Goal: Task Accomplishment & Management: Complete application form

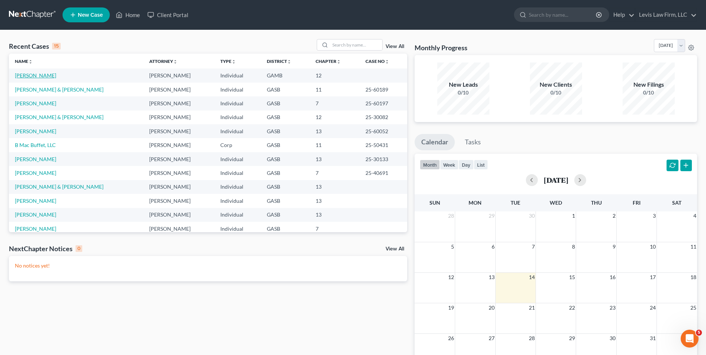
click at [39, 75] on link "[PERSON_NAME]" at bounding box center [35, 75] width 41 height 6
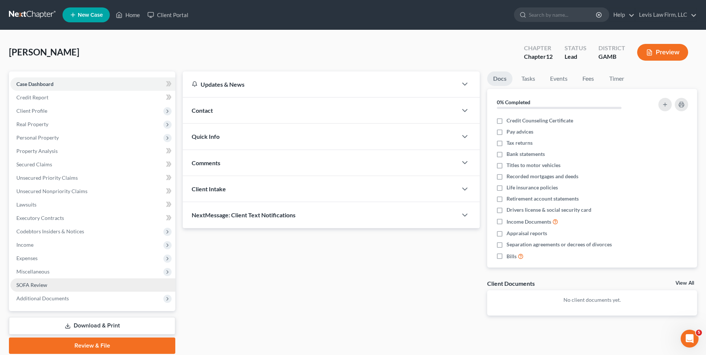
click at [42, 282] on span "SOFA Review" at bounding box center [31, 285] width 31 height 6
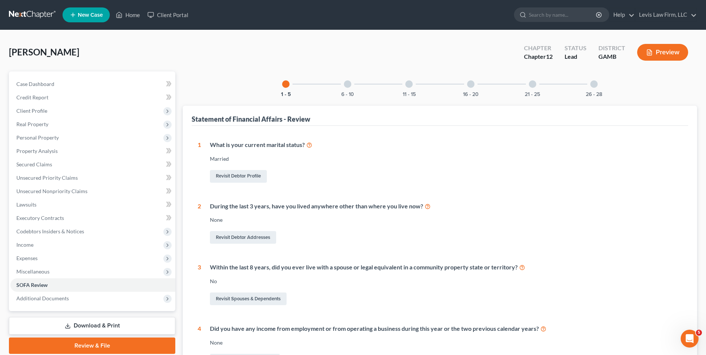
click at [410, 83] on div at bounding box center [408, 83] width 7 height 7
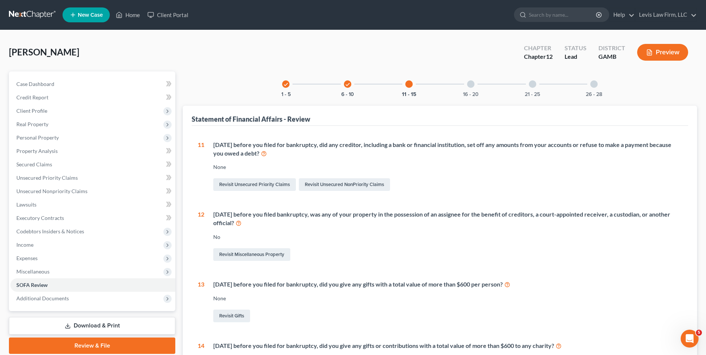
click at [473, 84] on div at bounding box center [470, 83] width 7 height 7
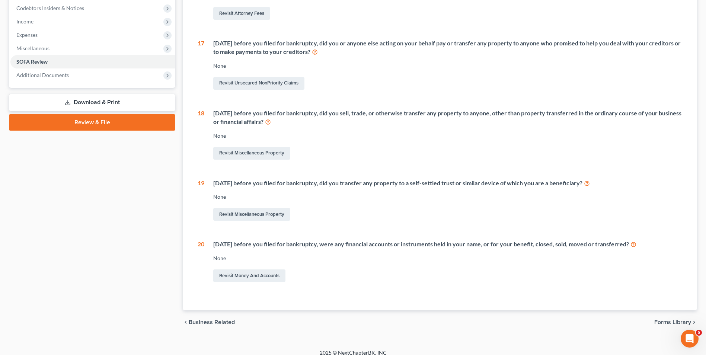
scroll to position [74, 0]
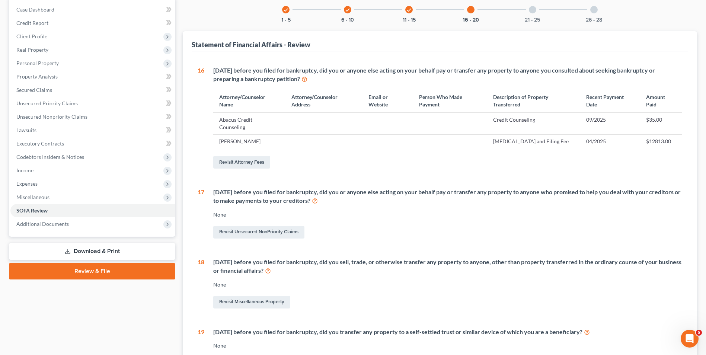
click at [535, 10] on div at bounding box center [531, 9] width 7 height 7
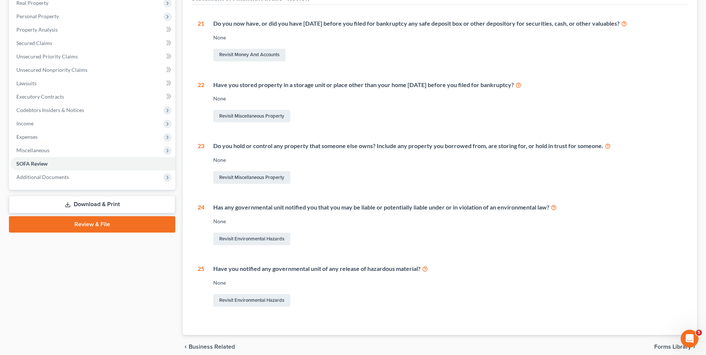
scroll to position [0, 0]
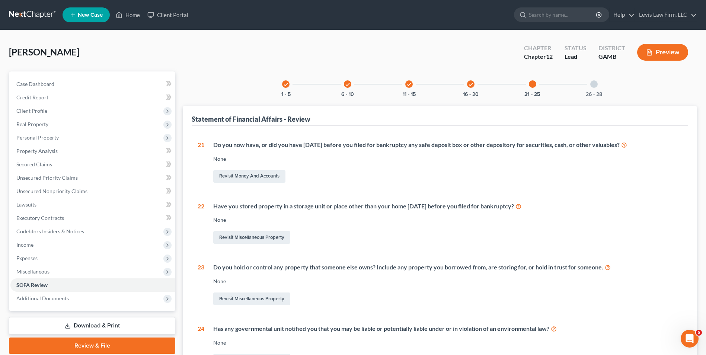
click at [595, 85] on div at bounding box center [593, 83] width 7 height 7
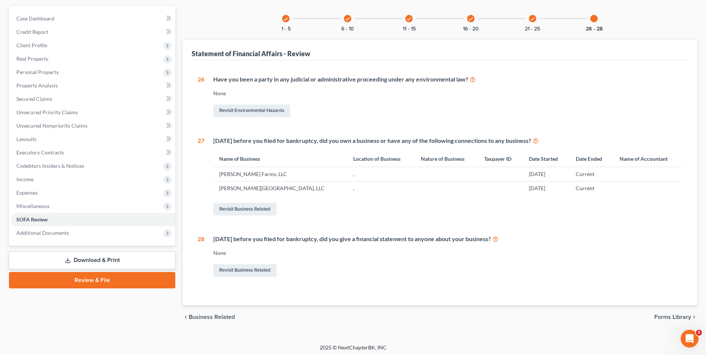
scroll to position [68, 0]
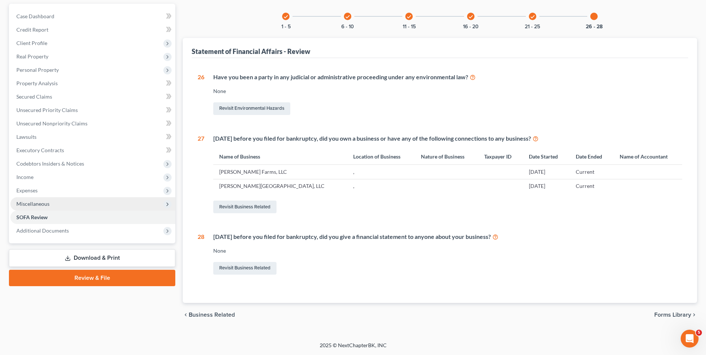
click at [40, 204] on span "Miscellaneous" at bounding box center [32, 203] width 33 height 6
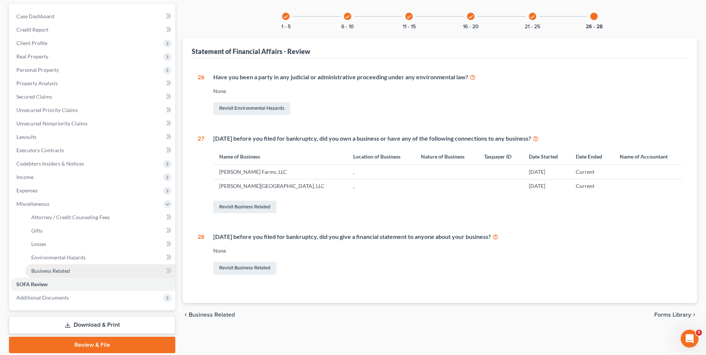
click at [58, 273] on span "Business Related" at bounding box center [50, 270] width 39 height 6
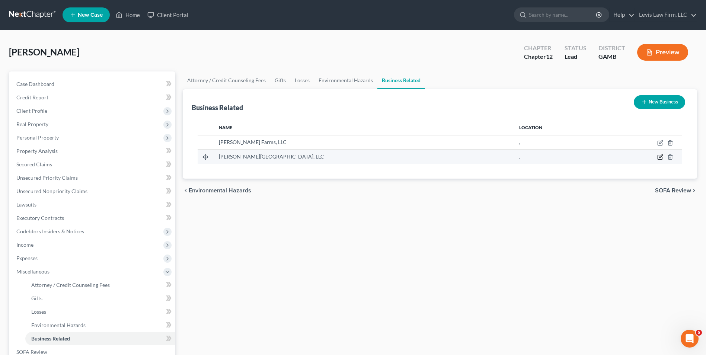
click at [661, 155] on icon "button" at bounding box center [660, 157] width 6 height 6
select select "member"
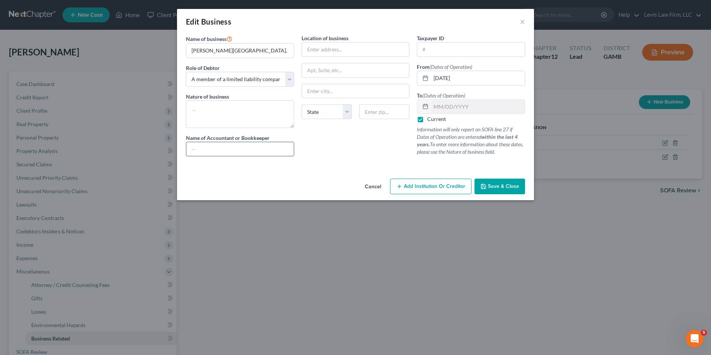
click at [190, 150] on input "text" at bounding box center [239, 149] width 107 height 14
type input "[PERSON_NAME], CPA"
drag, startPoint x: 308, startPoint y: 47, endPoint x: 335, endPoint y: 52, distance: 27.5
click at [308, 47] on input "text" at bounding box center [355, 49] width 107 height 14
type input "[STREET_ADDRESS][PERSON_NAME]"
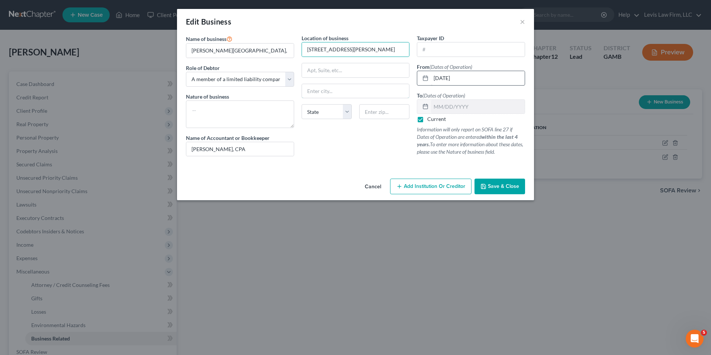
type input "Donalsonville"
select select "10"
type input "39845"
click at [430, 52] on input "text" at bounding box center [470, 49] width 107 height 14
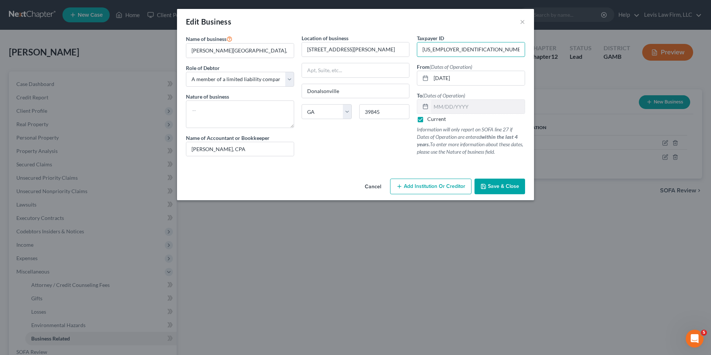
type input "[US_EMPLOYER_IDENTIFICATION_NUMBER]"
drag, startPoint x: 496, startPoint y: 184, endPoint x: 504, endPoint y: 218, distance: 34.2
click at [496, 184] on span "Save & Close" at bounding box center [503, 186] width 31 height 6
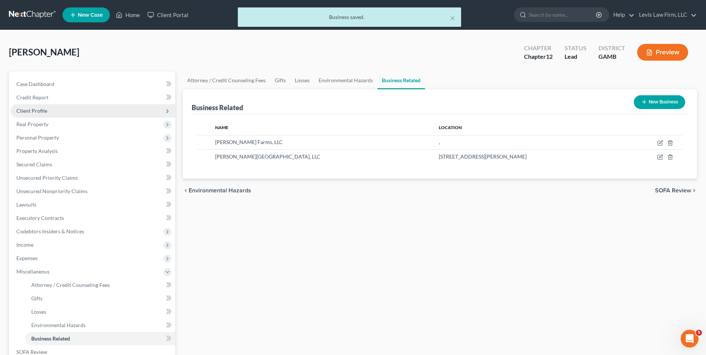
click at [42, 108] on span "Client Profile" at bounding box center [31, 110] width 31 height 6
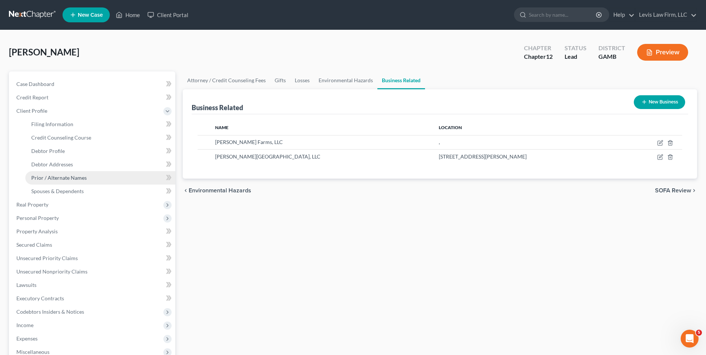
click at [70, 177] on span "Prior / Alternate Names" at bounding box center [58, 177] width 55 height 6
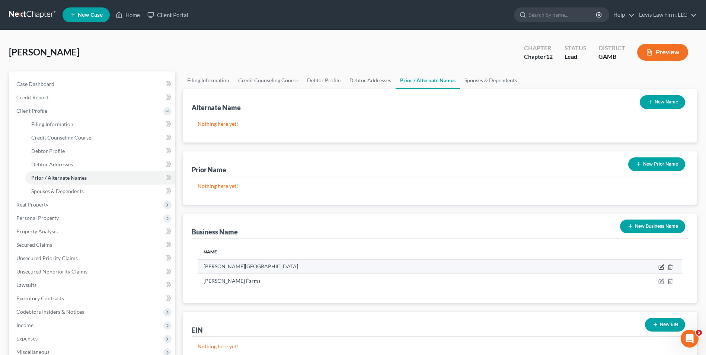
click at [660, 267] on icon "button" at bounding box center [661, 265] width 3 height 3
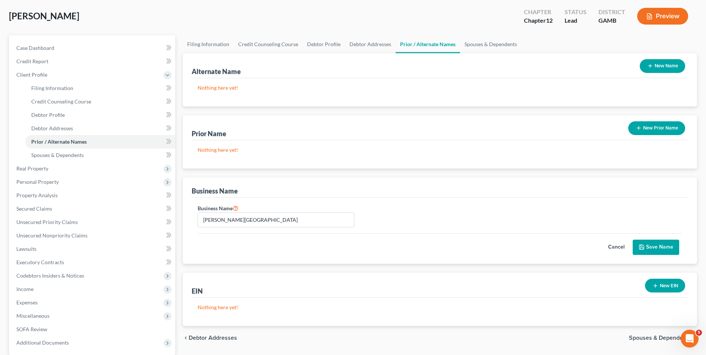
scroll to position [33, 0]
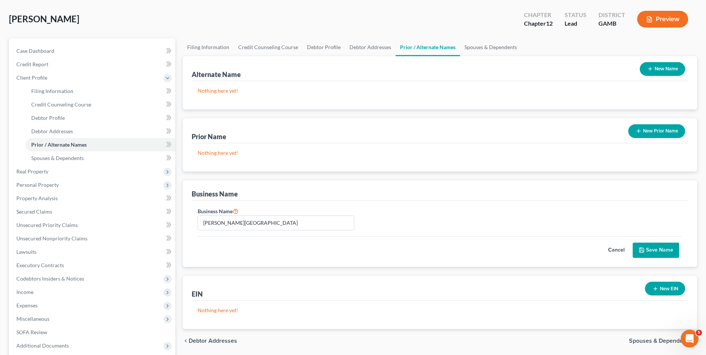
click at [659, 252] on button "Save Name" at bounding box center [655, 250] width 46 height 16
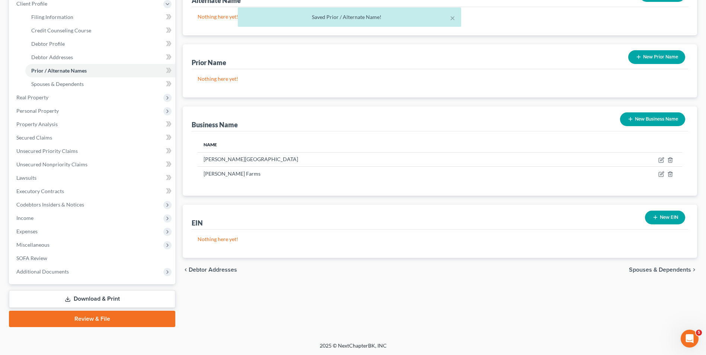
scroll to position [107, 0]
click at [663, 216] on button "New EIN" at bounding box center [665, 217] width 40 height 14
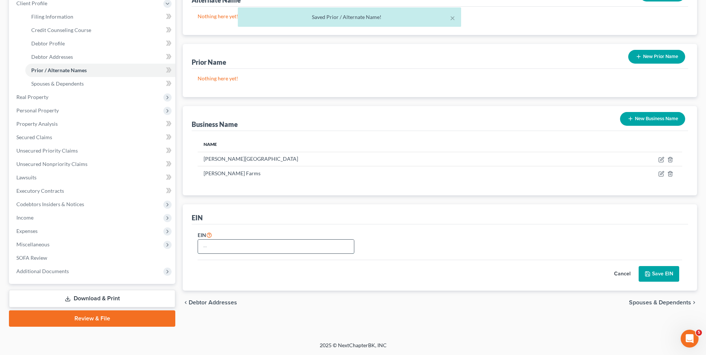
click at [210, 248] on input "text" at bounding box center [276, 247] width 156 height 14
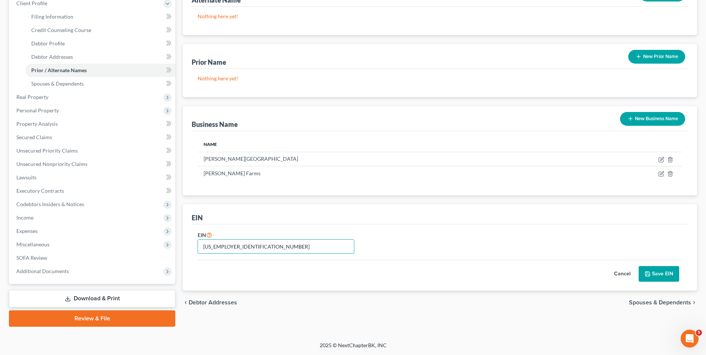
type input "[US_EMPLOYER_IDENTIFICATION_NUMBER]"
click at [665, 275] on button "Save EIN" at bounding box center [658, 274] width 41 height 16
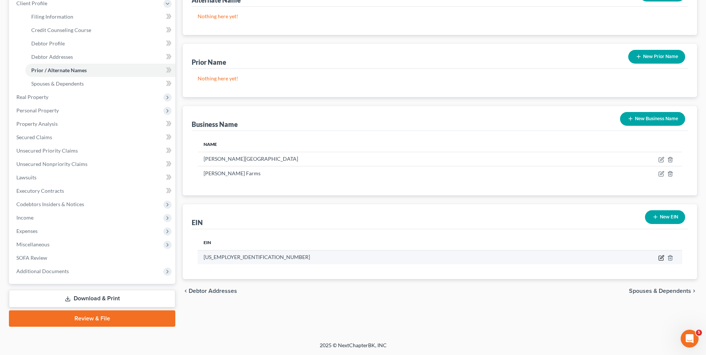
click at [662, 258] on icon "button" at bounding box center [661, 258] width 6 height 6
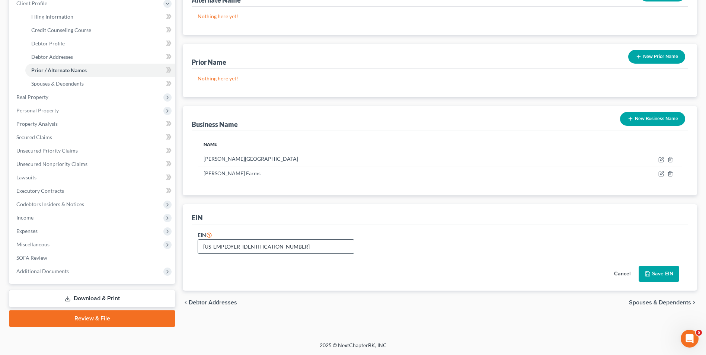
click at [217, 246] on input "[US_EMPLOYER_IDENTIFICATION_NUMBER]" at bounding box center [276, 247] width 156 height 14
type input "[US_EMPLOYER_IDENTIFICATION_NUMBER]"
click at [655, 273] on button "Save EIN" at bounding box center [658, 274] width 41 height 16
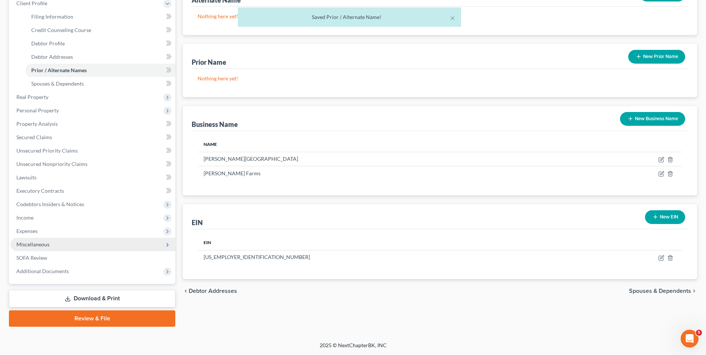
click at [38, 243] on span "Miscellaneous" at bounding box center [32, 244] width 33 height 6
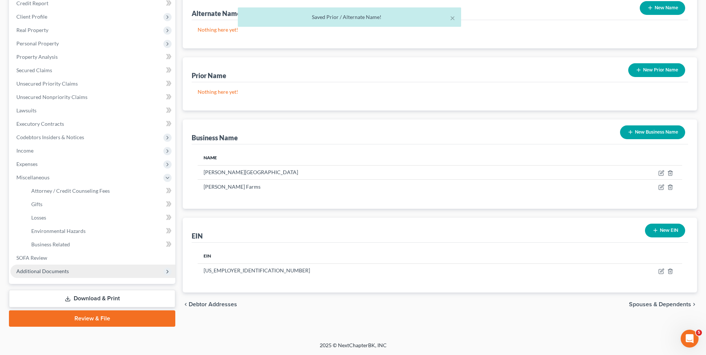
scroll to position [94, 0]
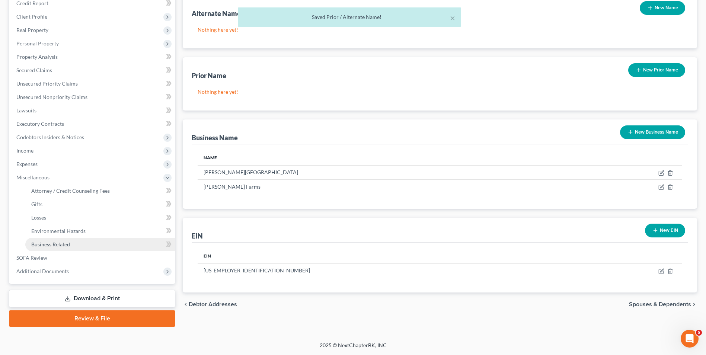
click at [61, 242] on span "Business Related" at bounding box center [50, 244] width 39 height 6
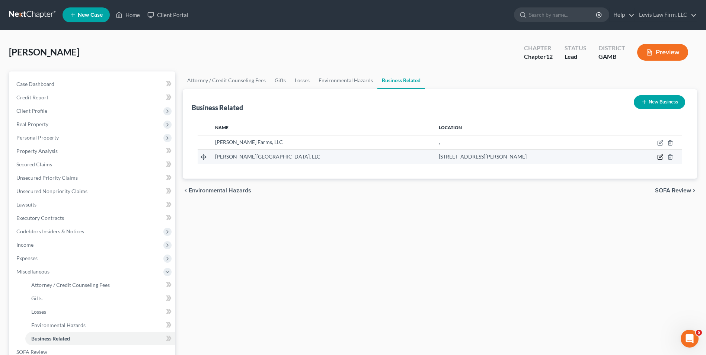
click at [659, 157] on icon "button" at bounding box center [660, 157] width 6 height 6
select select "member"
select select "10"
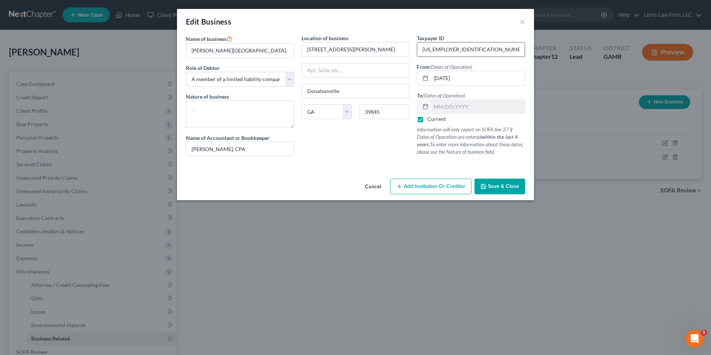
click at [435, 50] on input "[US_EMPLOYER_IDENTIFICATION_NUMBER]" at bounding box center [470, 49] width 107 height 14
type input "[US_EMPLOYER_IDENTIFICATION_NUMBER]"
drag, startPoint x: 499, startPoint y: 187, endPoint x: 504, endPoint y: 187, distance: 4.8
click at [499, 187] on span "Save & Close" at bounding box center [503, 186] width 31 height 6
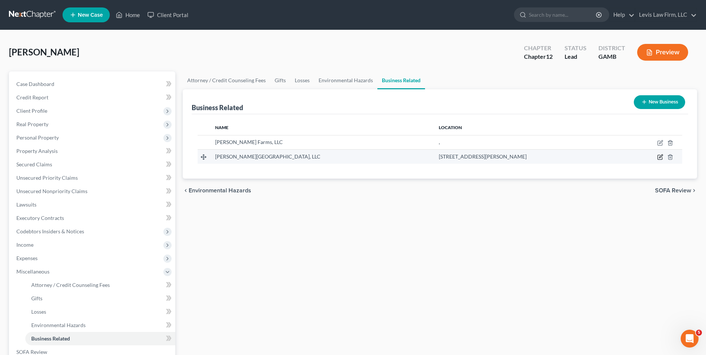
click at [659, 154] on icon "button" at bounding box center [660, 157] width 6 height 6
select select "member"
select select "10"
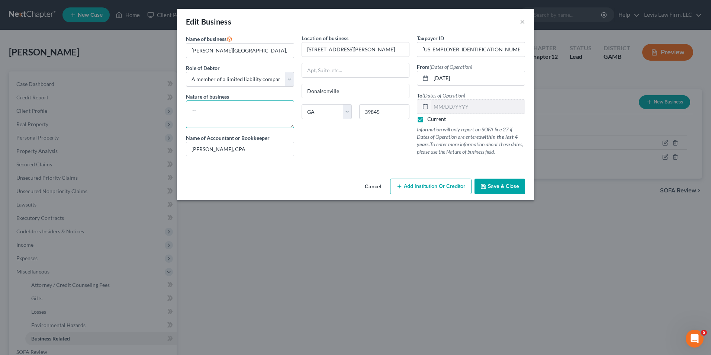
drag, startPoint x: 205, startPoint y: 109, endPoint x: 251, endPoint y: 119, distance: 47.2
click at [207, 109] on textarea at bounding box center [240, 114] width 108 height 28
type textarea "Farming"
click at [509, 188] on span "Save & Close" at bounding box center [503, 186] width 31 height 6
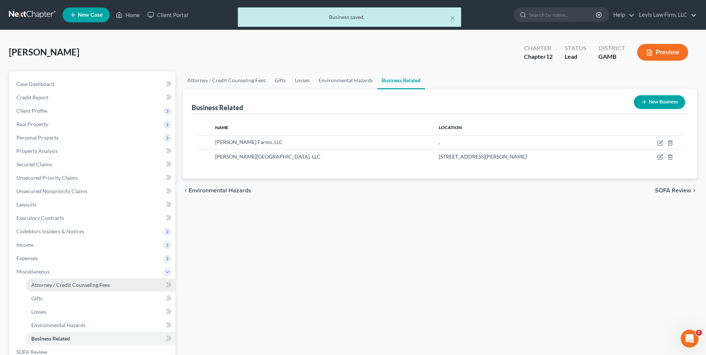
scroll to position [94, 0]
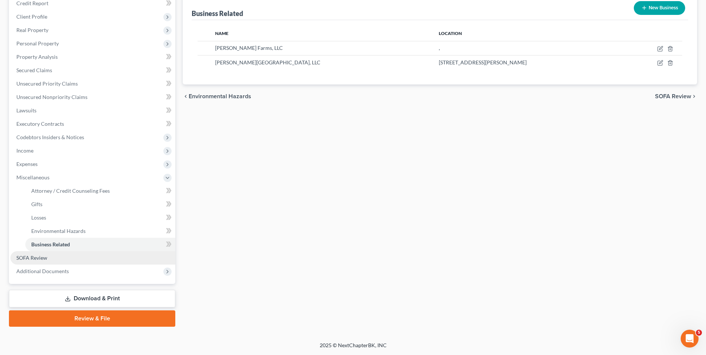
click at [37, 257] on span "SOFA Review" at bounding box center [31, 257] width 31 height 6
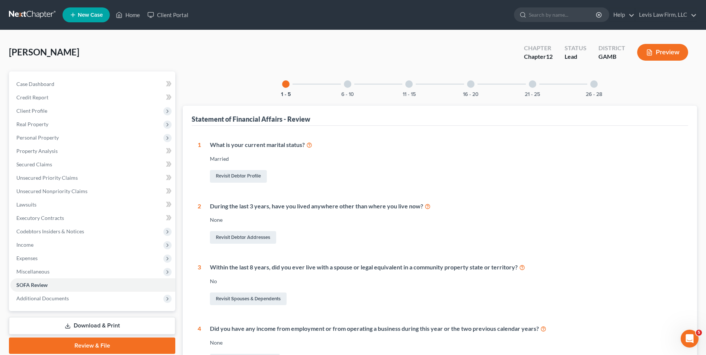
click at [532, 83] on div at bounding box center [531, 83] width 7 height 7
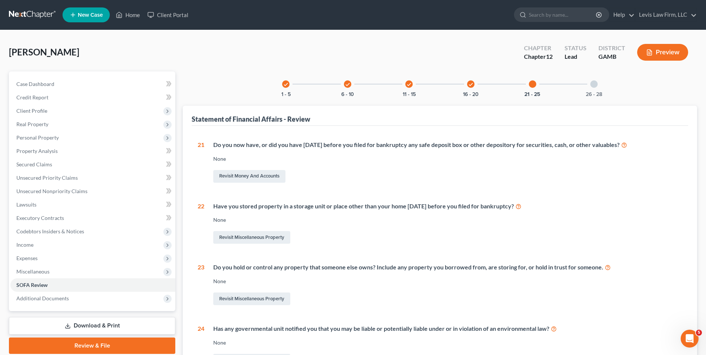
drag, startPoint x: 595, startPoint y: 82, endPoint x: 520, endPoint y: 135, distance: 91.2
click at [594, 82] on div at bounding box center [593, 83] width 7 height 7
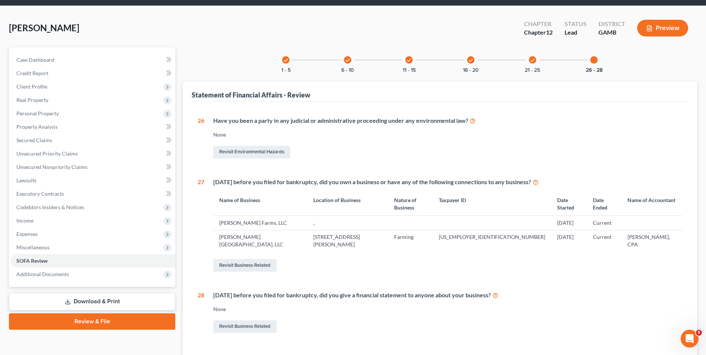
scroll to position [68, 0]
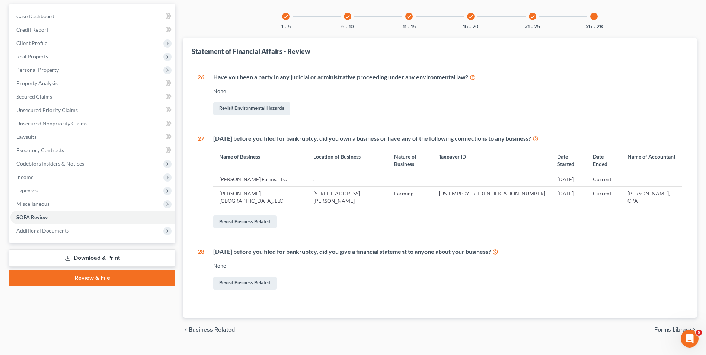
click at [532, 17] on icon "check" at bounding box center [532, 16] width 5 height 5
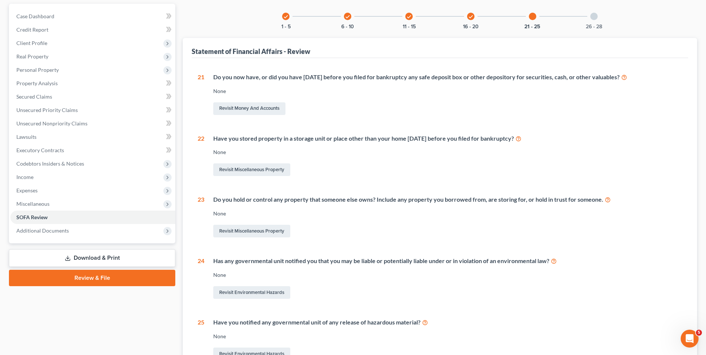
click at [470, 17] on icon "check" at bounding box center [470, 16] width 5 height 5
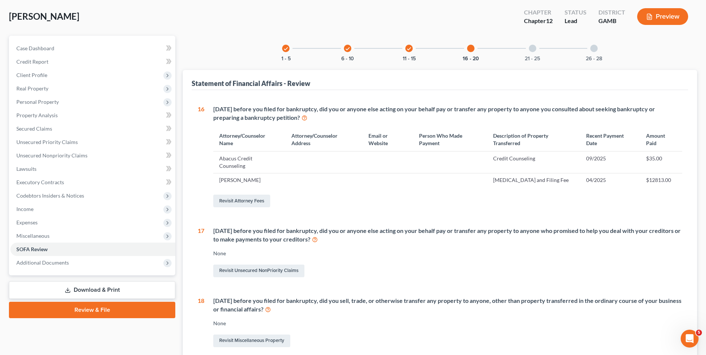
scroll to position [30, 0]
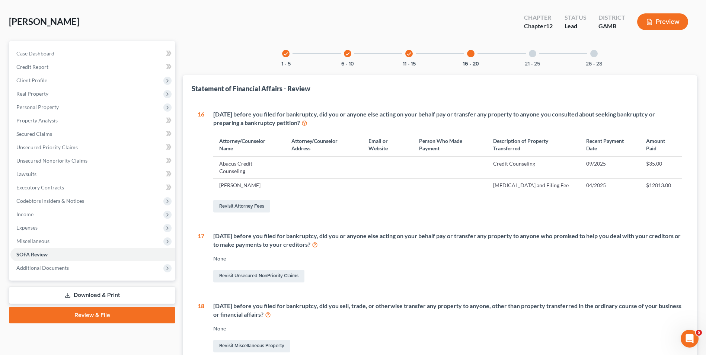
click at [410, 53] on icon "check" at bounding box center [408, 53] width 5 height 5
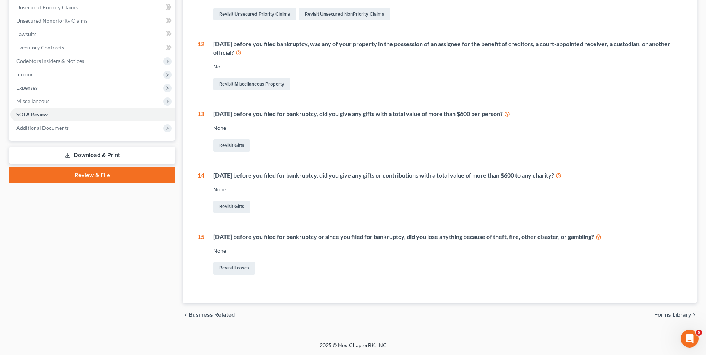
scroll to position [59, 0]
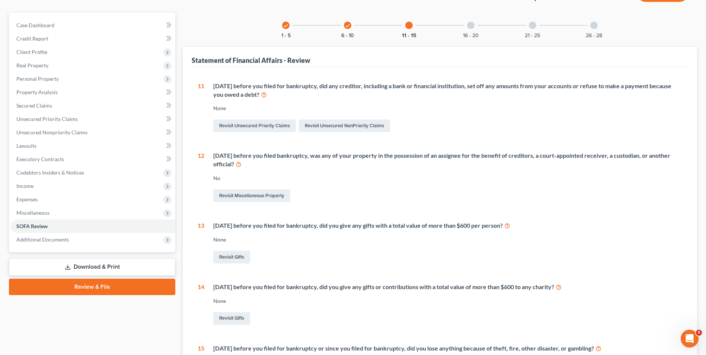
click at [346, 26] on icon "check" at bounding box center [347, 25] width 5 height 5
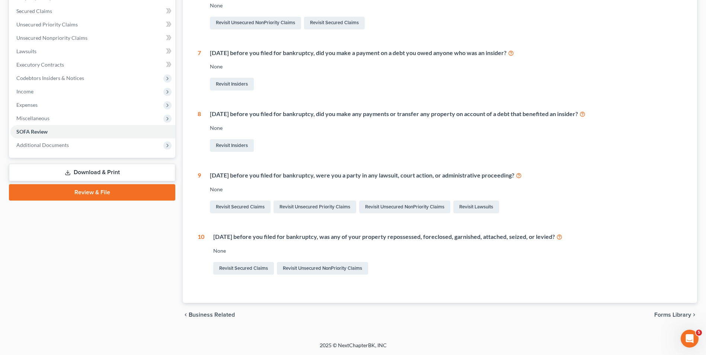
scroll to position [0, 0]
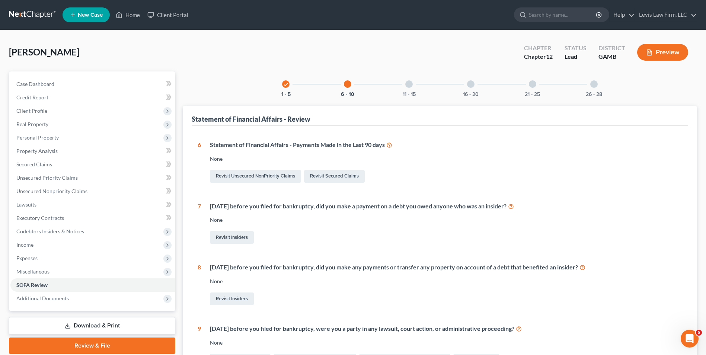
click at [285, 86] on icon "check" at bounding box center [285, 84] width 5 height 5
